Goal: Task Accomplishment & Management: Use online tool/utility

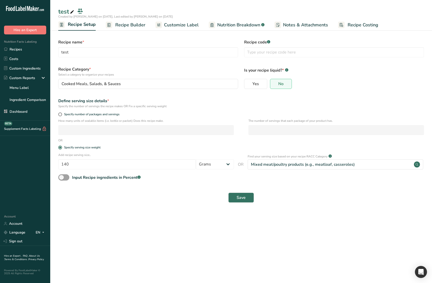
drag, startPoint x: 183, startPoint y: 239, endPoint x: 181, endPoint y: 236, distance: 3.4
click at [183, 239] on main "test Created by [PERSON_NAME] on [DATE], Last edited by [PERSON_NAME] on [DATE]…" at bounding box center [216, 141] width 432 height 283
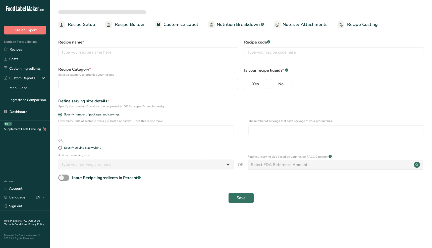
select select
drag, startPoint x: 300, startPoint y: 226, endPoint x: 296, endPoint y: 225, distance: 3.7
click at [300, 226] on main ", Last edited by Ahmad Ibrahim on 2025-08-13 Recipe Setup Recipe Builder Custom…" at bounding box center [216, 124] width 432 height 248
type input "test"
radio input "true"
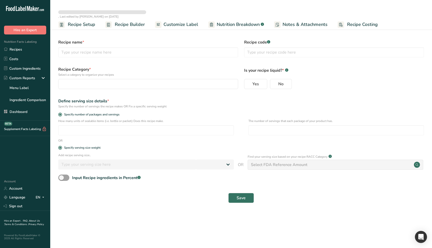
radio input "false"
radio input "true"
type input "140"
select select "0"
select select
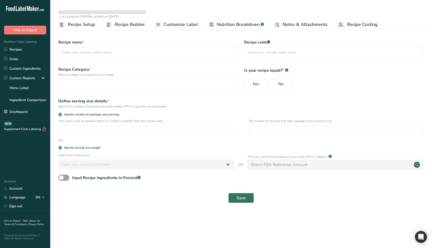
type input "test"
radio input "true"
radio input "false"
radio input "true"
type input "140"
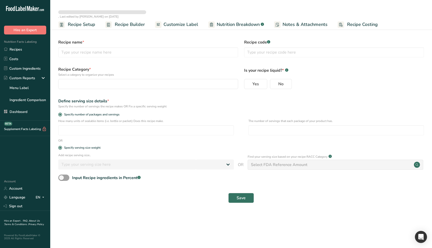
select select "0"
select select
type input "test"
radio input "true"
radio input "false"
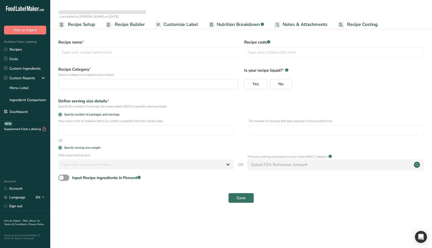
radio input "true"
type input "140"
select select "0"
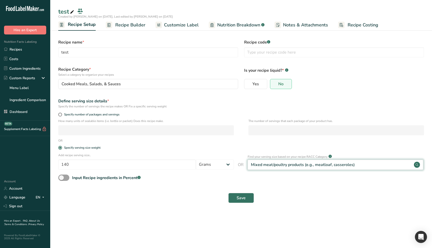
drag, startPoint x: 305, startPoint y: 185, endPoint x: 328, endPoint y: 164, distance: 31.1
click at [308, 182] on form "Recipe name * test Recipe code .a-a{fill:#347362;}.b-a{fill:#fff;} Recipe Categ…" at bounding box center [241, 121] width 372 height 170
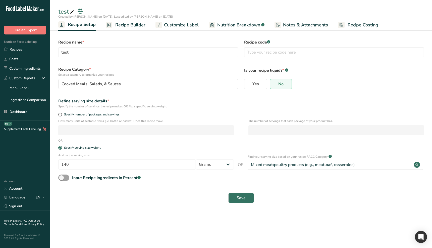
click at [293, 170] on div "Add recipe serving size.. 140 Grams ppm ug kg mg mcg lb oz quarter cup half cup…" at bounding box center [241, 162] width 372 height 18
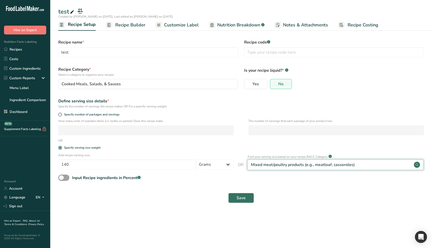
click at [294, 168] on div "Mixed meat/poultry products (e.g., meatloaf, casseroles)" at bounding box center [336, 164] width 176 height 10
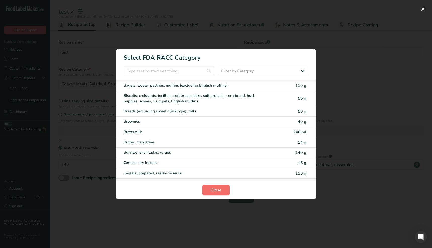
click at [216, 193] on button "Close" at bounding box center [215, 190] width 27 height 10
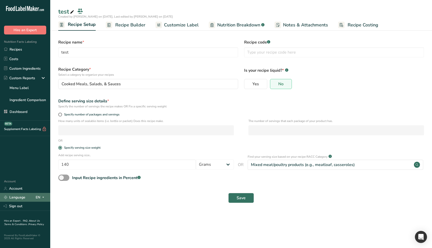
click at [45, 198] on span at bounding box center [43, 197] width 6 height 6
click at [28, 213] on div "Spanish" at bounding box center [26, 215] width 35 height 9
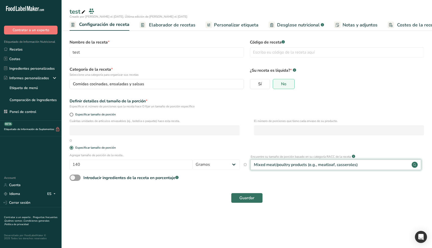
click at [366, 166] on div "Mixed meat/poultry products (e.g., meatloaf, casseroles)" at bounding box center [336, 164] width 170 height 10
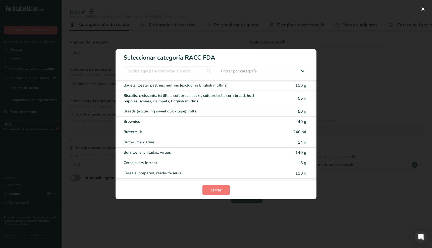
click at [248, 211] on div "RACC Category Selection Modal" at bounding box center [216, 124] width 432 height 248
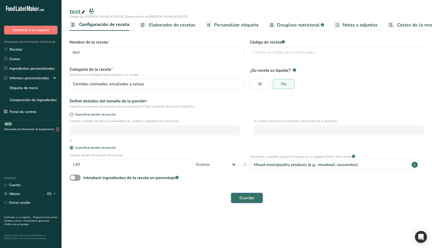
click at [248, 199] on span "Guardar" at bounding box center [246, 198] width 15 height 6
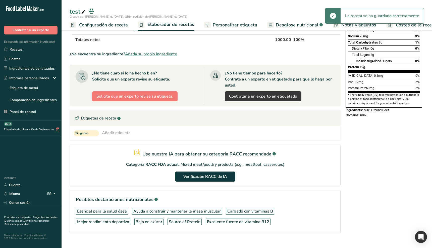
scroll to position [98, 0]
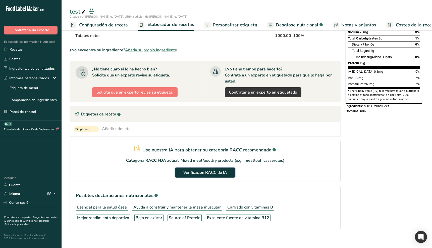
click at [217, 175] on button "Verificación RACC de IA" at bounding box center [205, 172] width 60 height 10
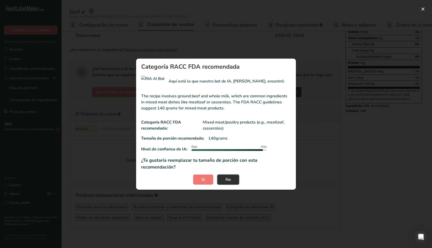
click at [233, 178] on button "No" at bounding box center [228, 179] width 22 height 10
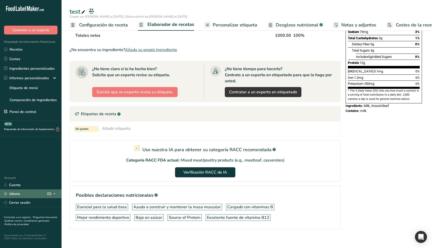
click at [51, 194] on span at bounding box center [54, 194] width 6 height 6
click at [37, 202] on div "English" at bounding box center [28, 202] width 35 height 9
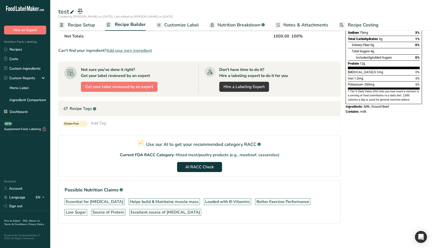
scroll to position [98, 0]
